Goal: Check status: Check status

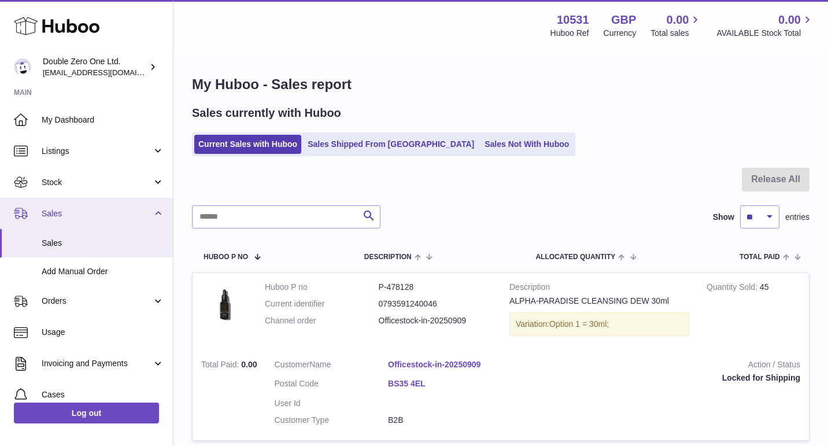
scroll to position [811, 0]
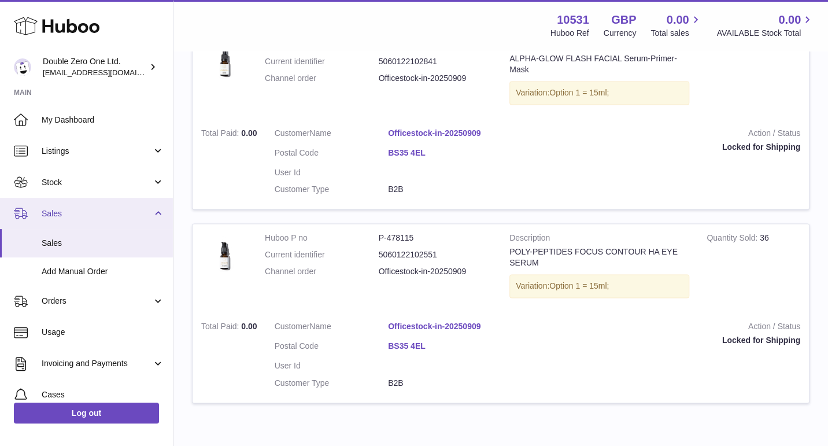
click at [143, 214] on link "Sales" at bounding box center [86, 213] width 173 height 31
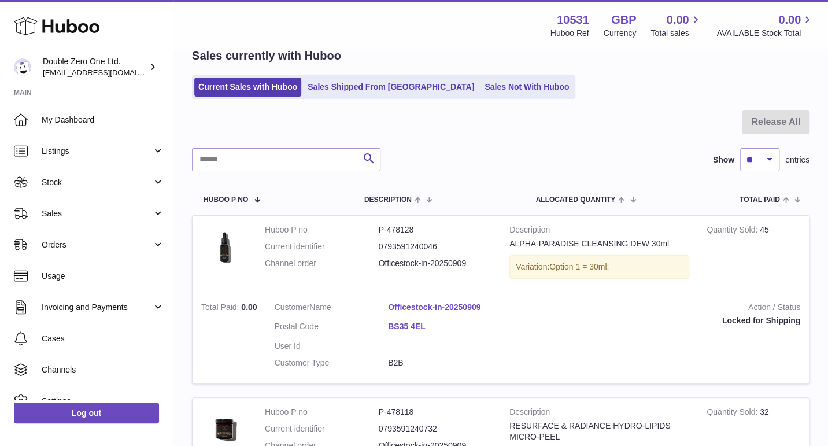
scroll to position [0, 0]
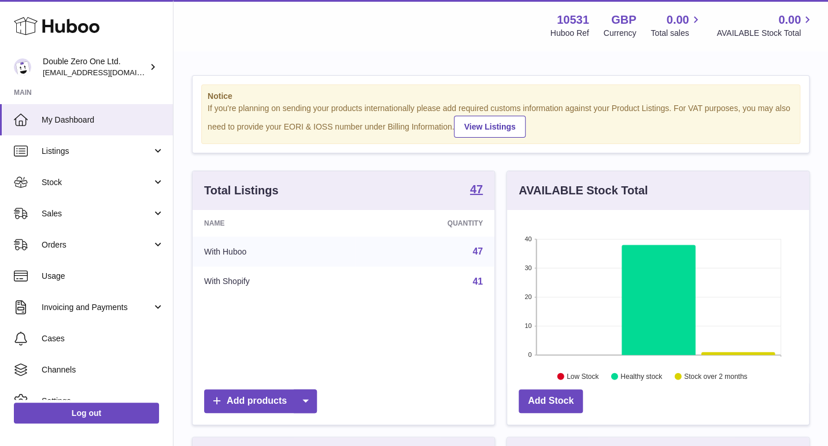
scroll to position [180, 302]
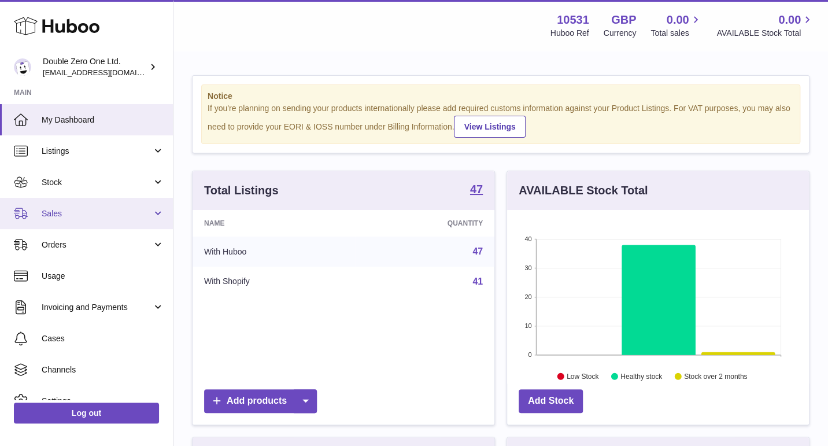
click at [66, 215] on span "Sales" at bounding box center [97, 213] width 110 height 11
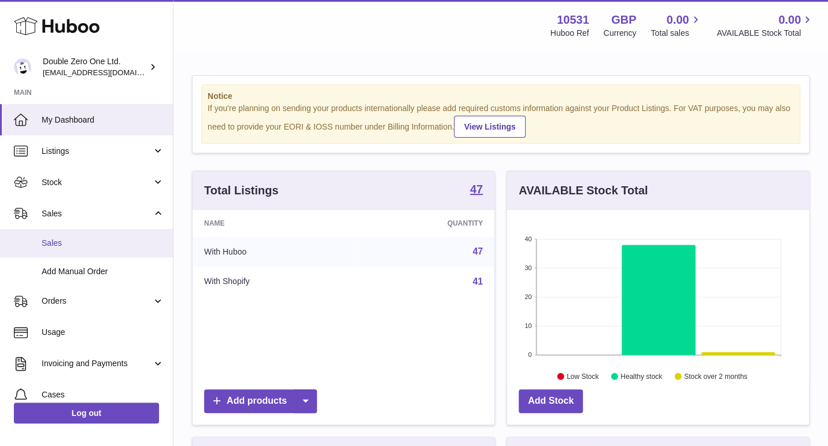
click at [65, 242] on span "Sales" at bounding box center [103, 243] width 123 height 11
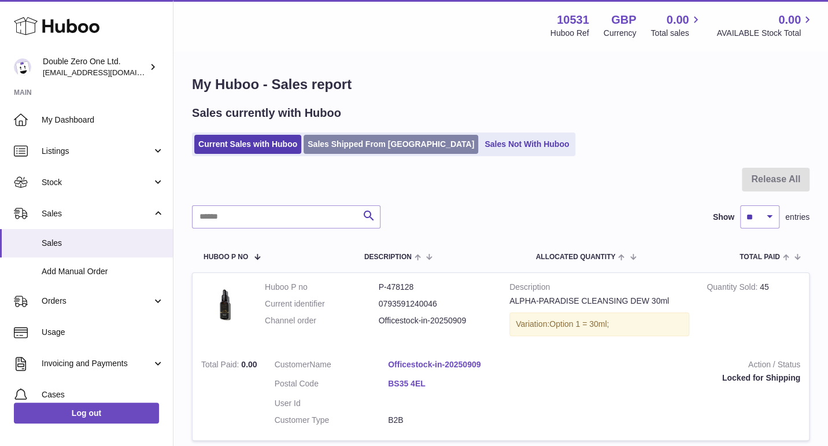
click at [363, 141] on link "Sales Shipped From [GEOGRAPHIC_DATA]" at bounding box center [391, 144] width 175 height 19
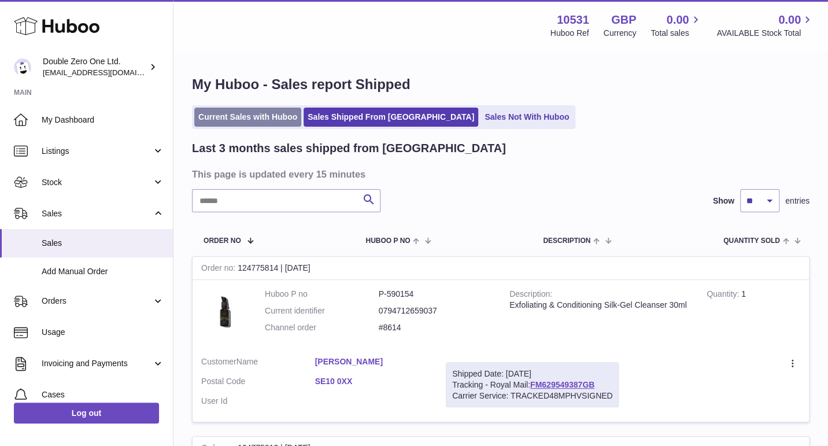
click at [277, 121] on link "Current Sales with Huboo" at bounding box center [247, 117] width 107 height 19
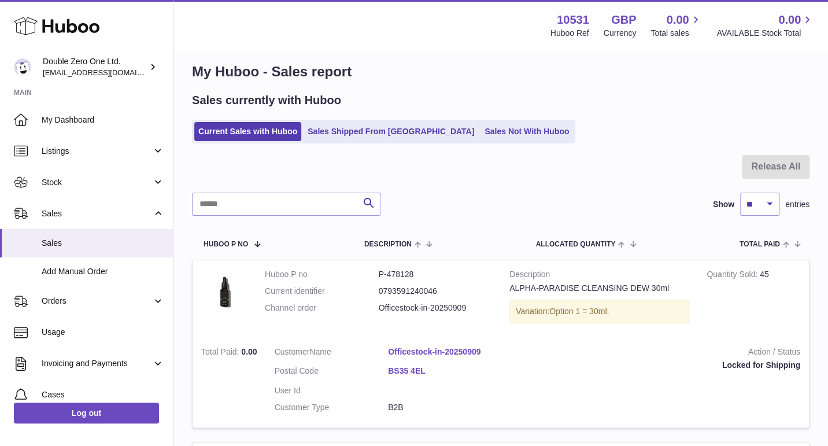
scroll to position [19, 0]
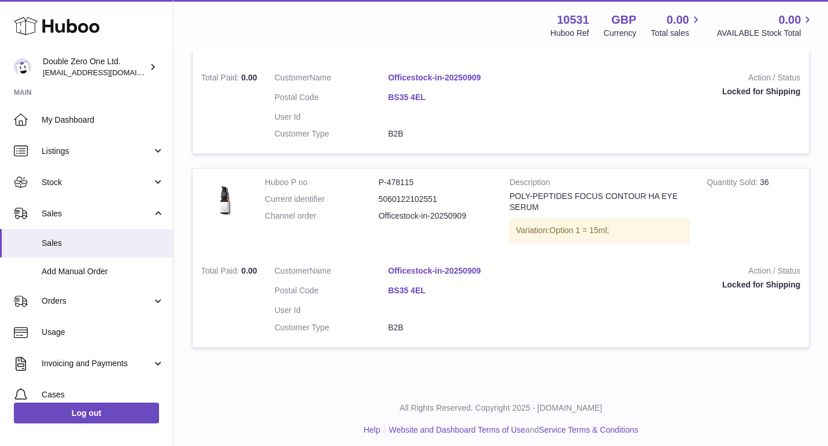
scroll to position [868, 0]
